Goal: Information Seeking & Learning: Find specific page/section

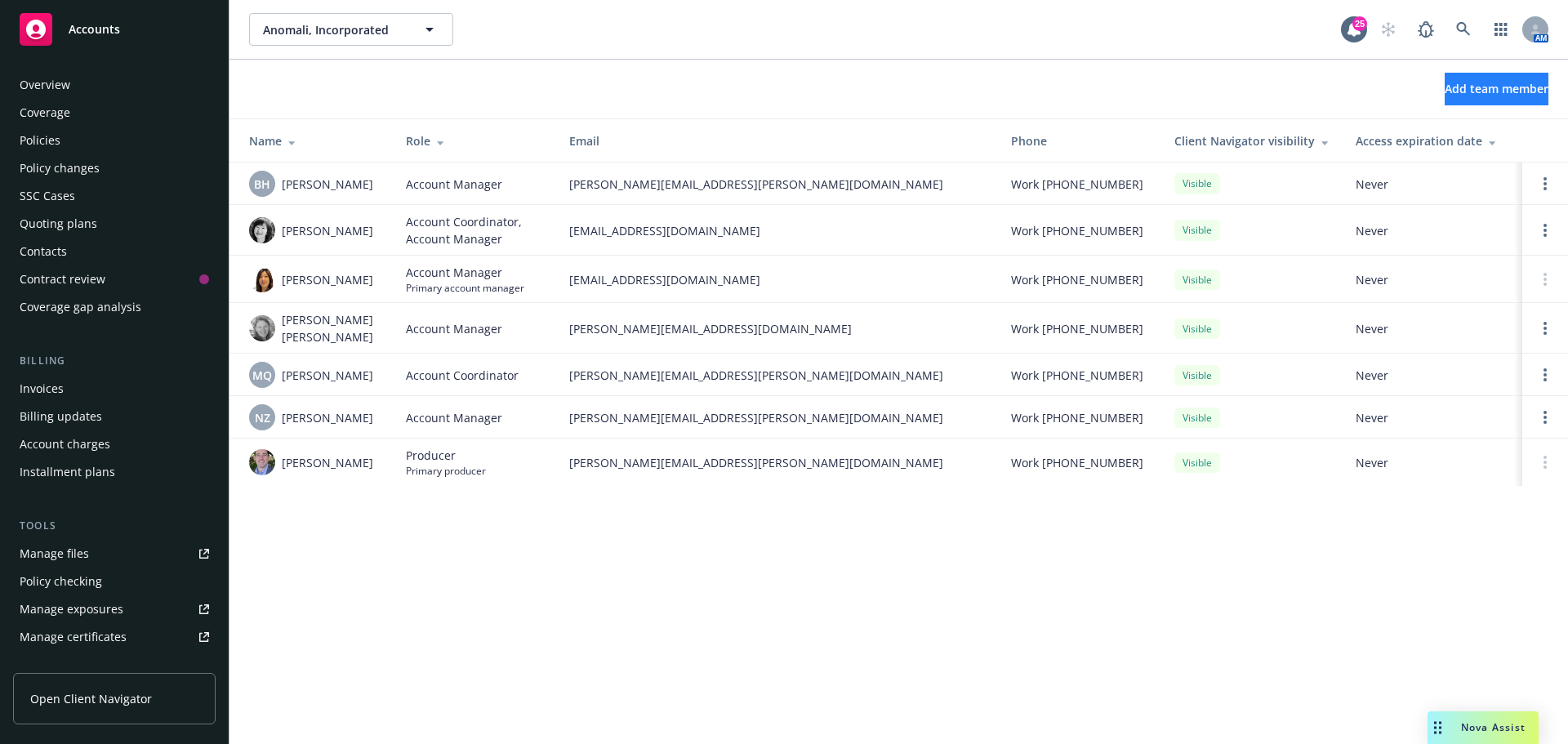
scroll to position [348, 0]
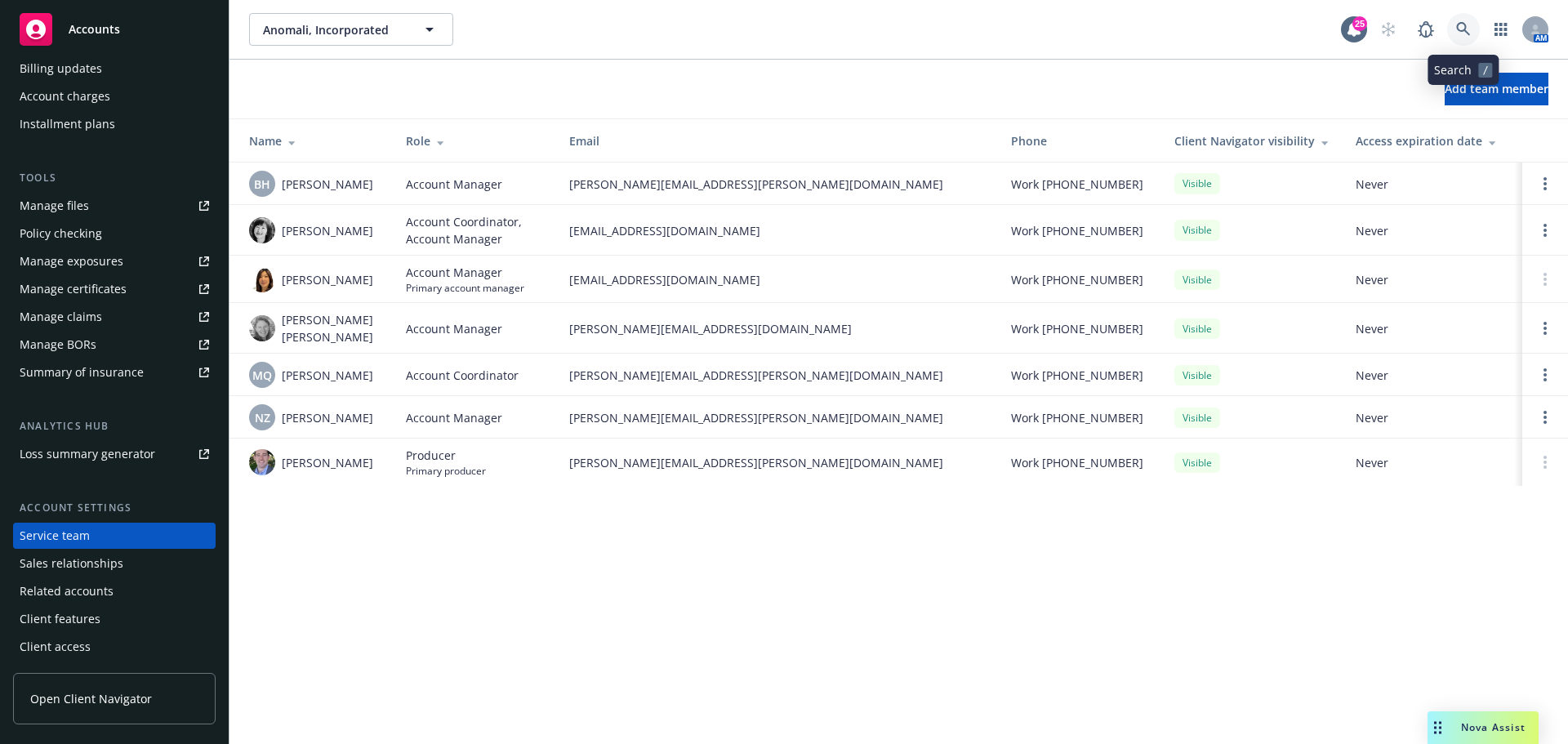
click at [1463, 29] on icon at bounding box center [1464, 29] width 14 height 14
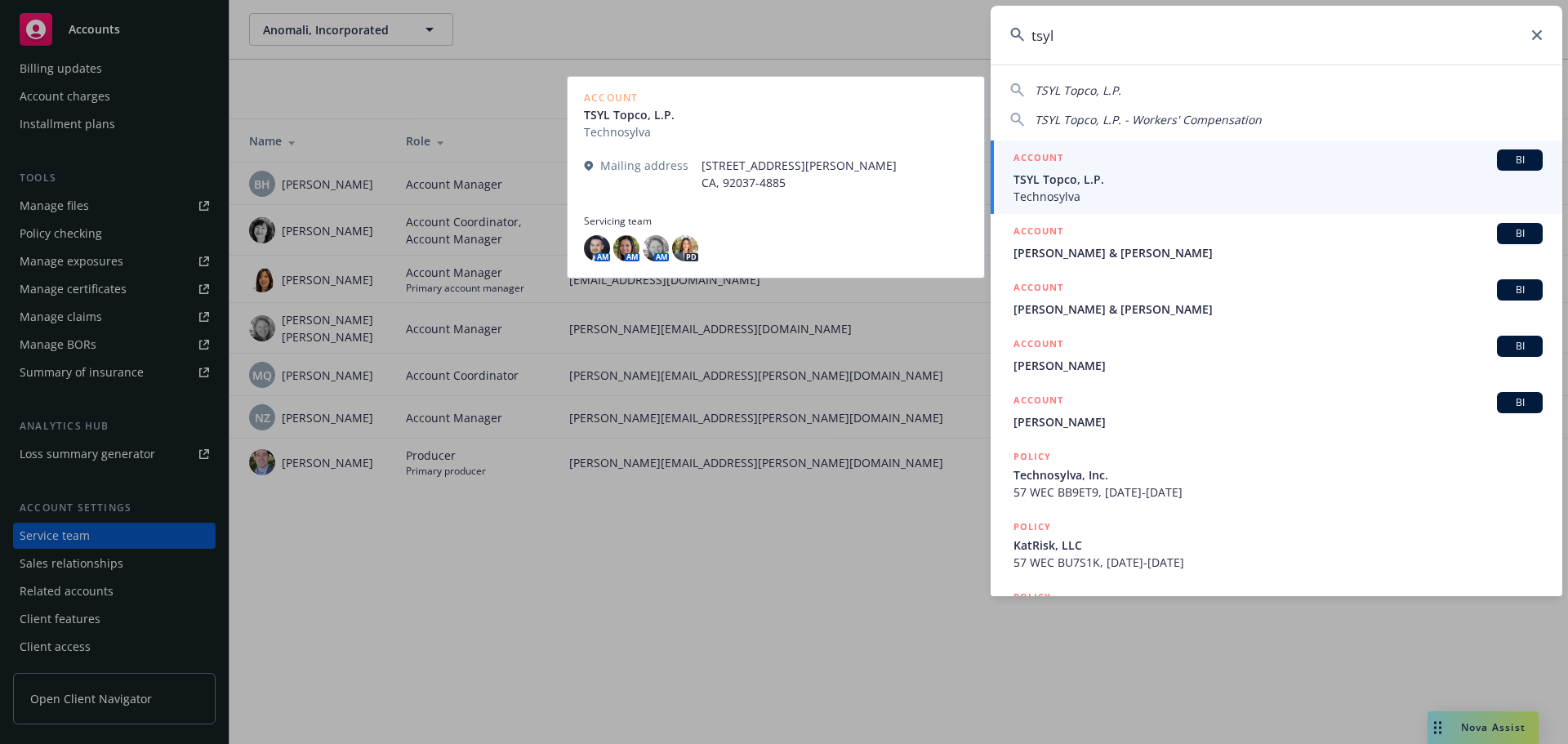
type input "tsyl"
click at [1504, 156] on span "BI" at bounding box center [1520, 159] width 33 height 14
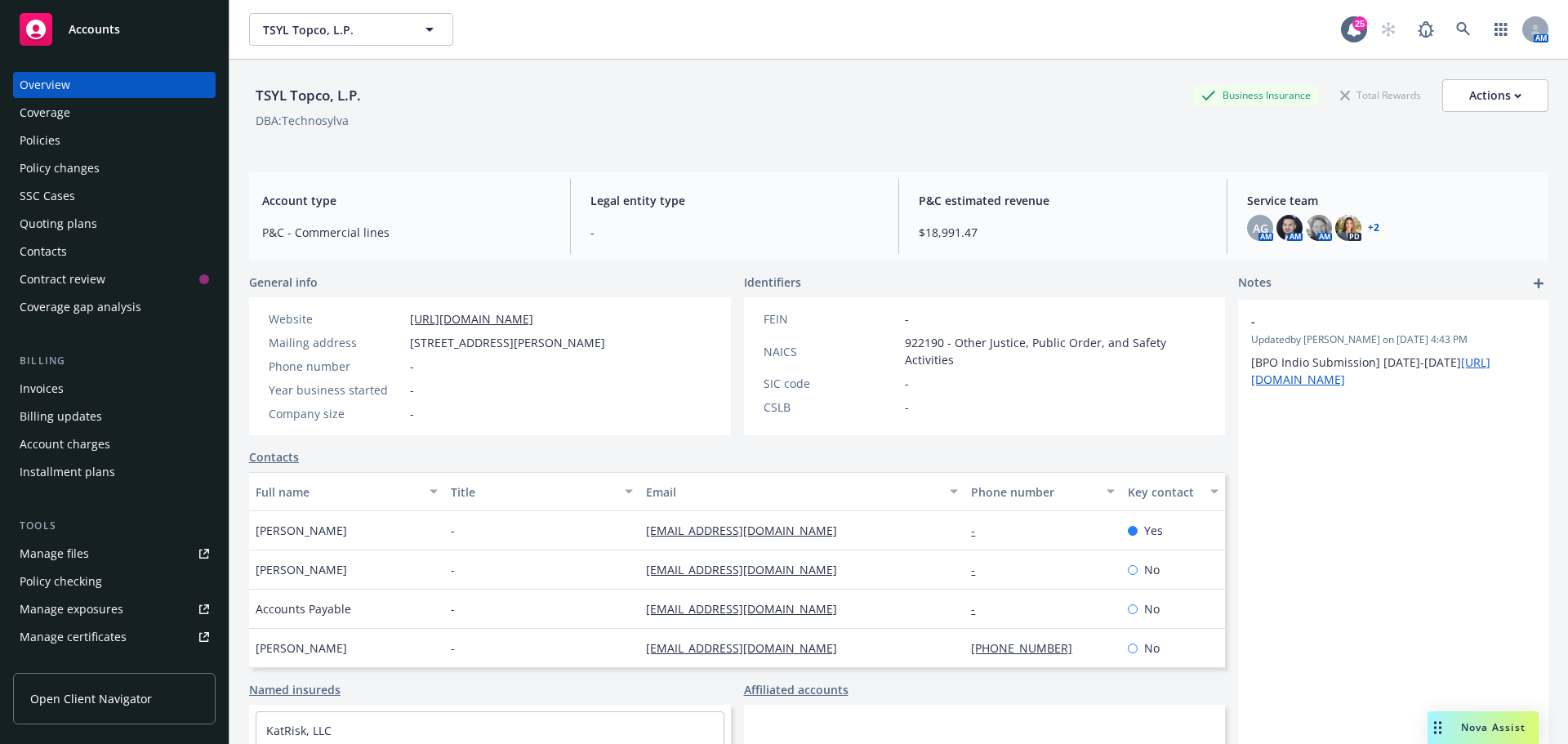
click at [41, 141] on div "Policies" at bounding box center [39, 140] width 41 height 26
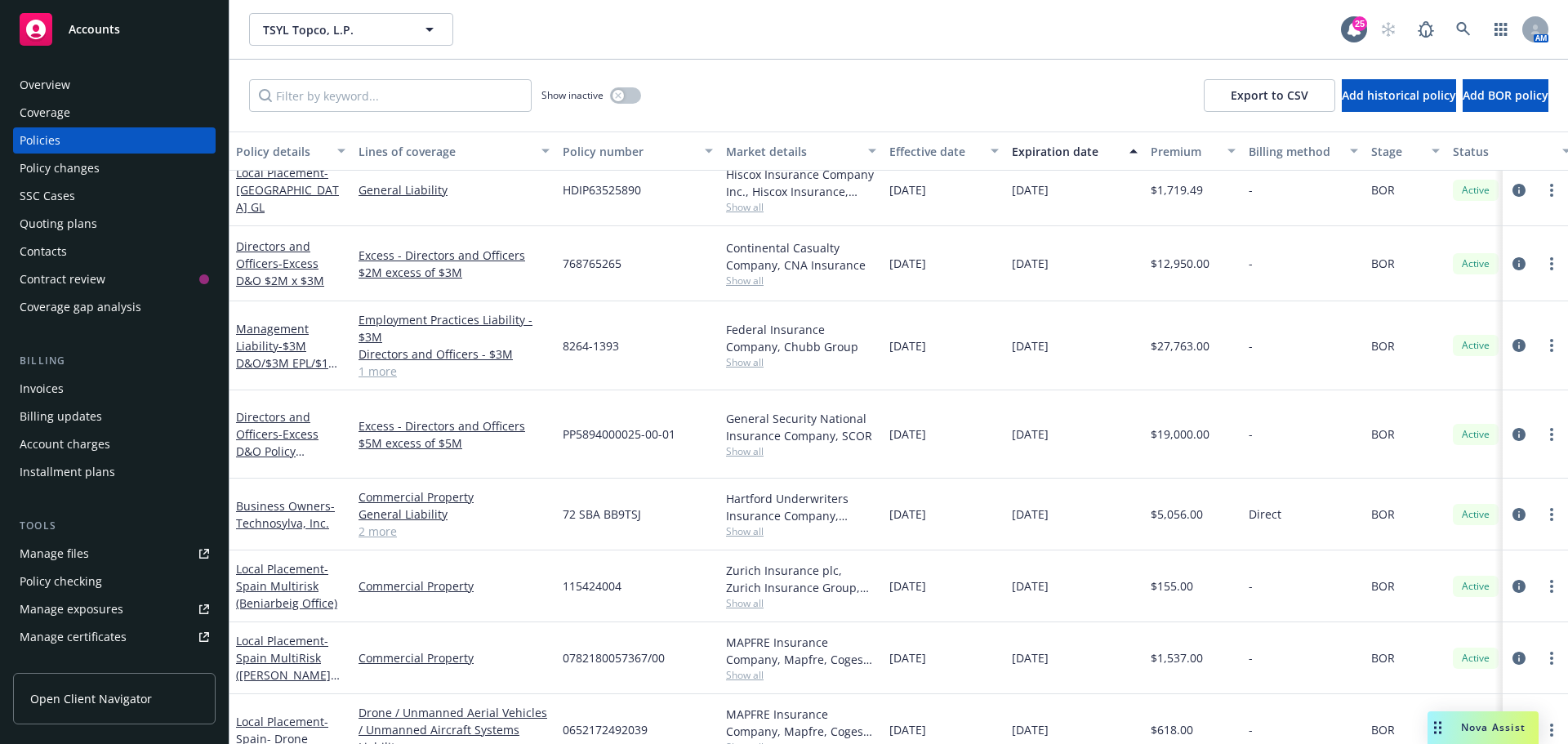
scroll to position [163, 0]
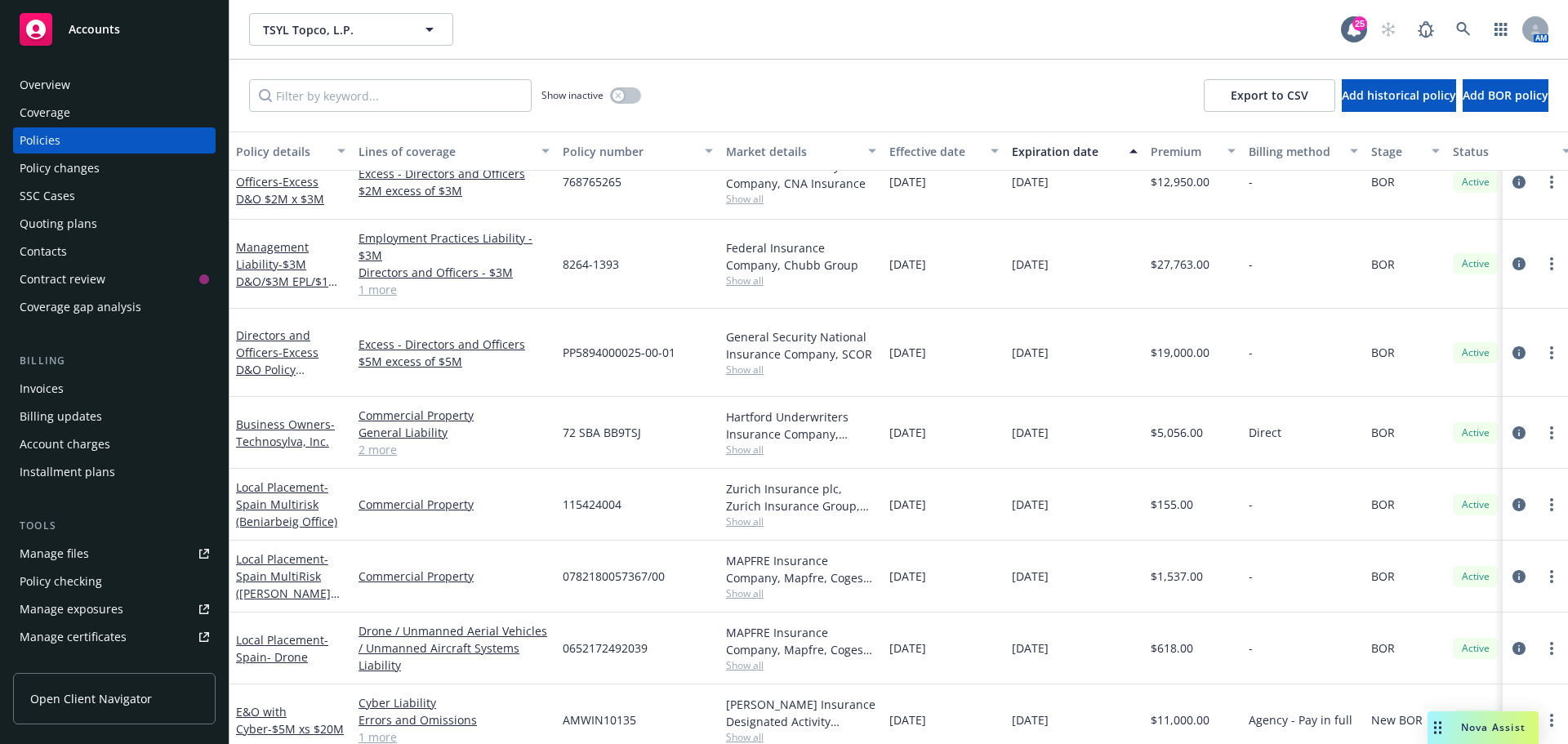
click at [375, 286] on link "1 more" at bounding box center [453, 290] width 191 height 17
